Goal: Task Accomplishment & Management: Use online tool/utility

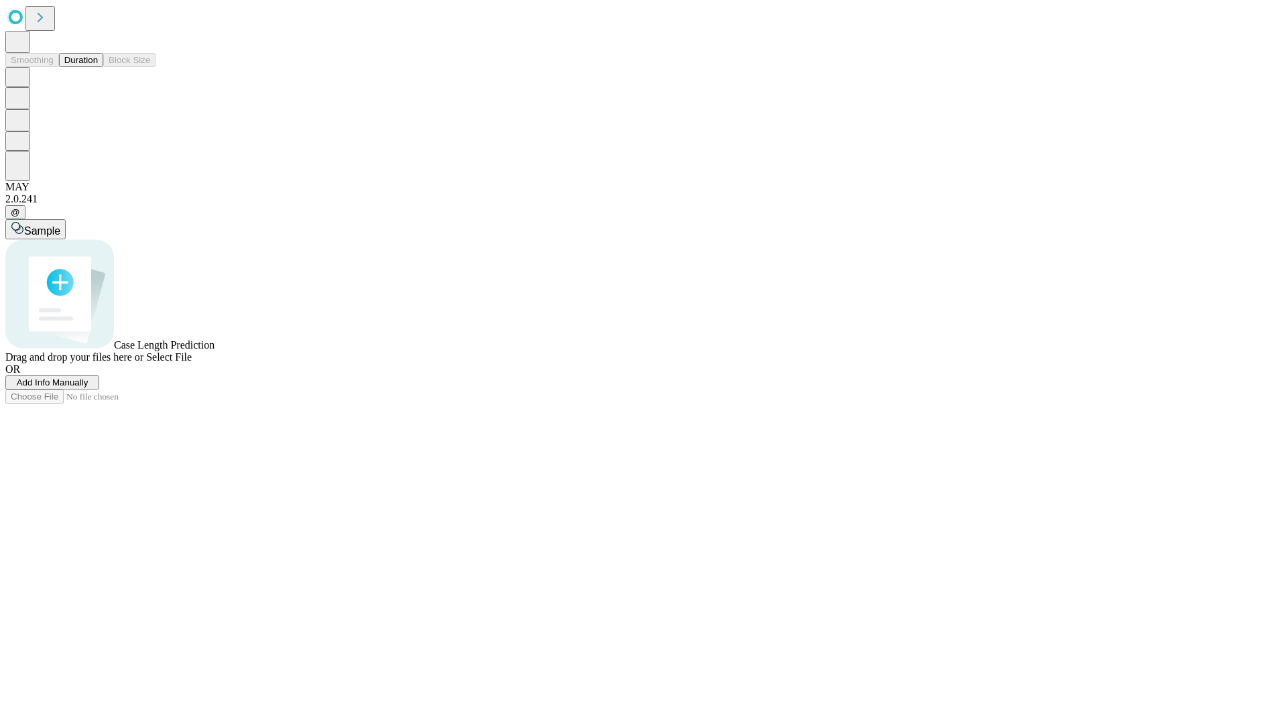
click at [98, 67] on button "Duration" at bounding box center [81, 60] width 44 height 14
click at [192, 363] on span "Select File" at bounding box center [169, 356] width 46 height 11
